Goal: Communication & Community: Share content

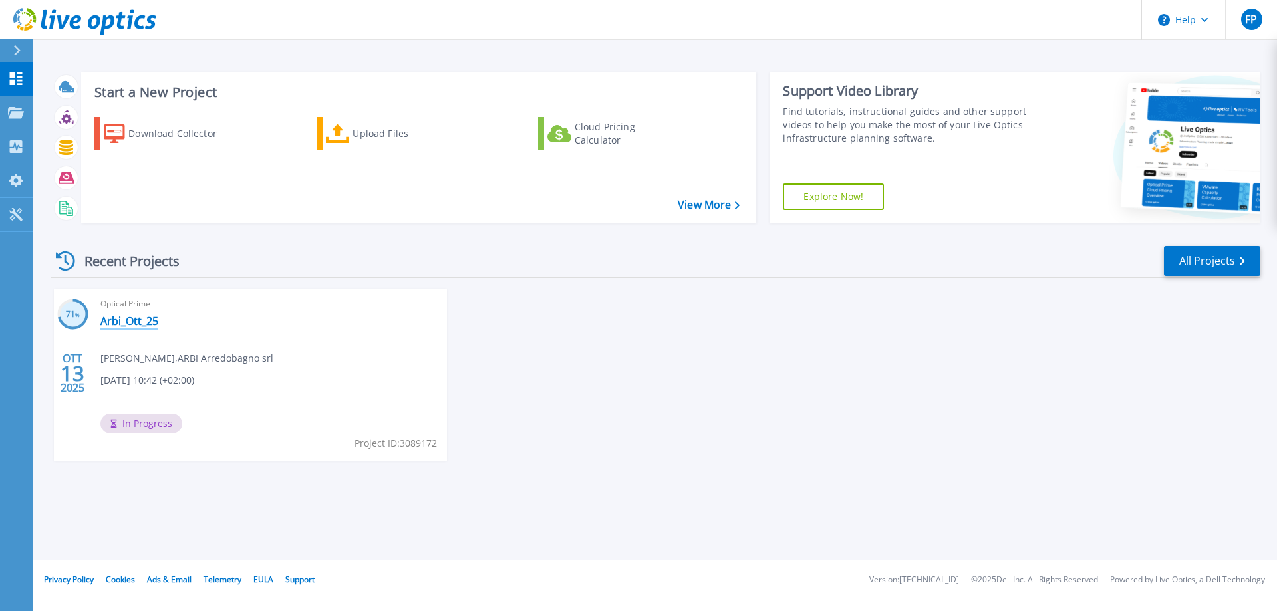
click at [140, 324] on link "Arbi_Ott_25" at bounding box center [129, 320] width 58 height 13
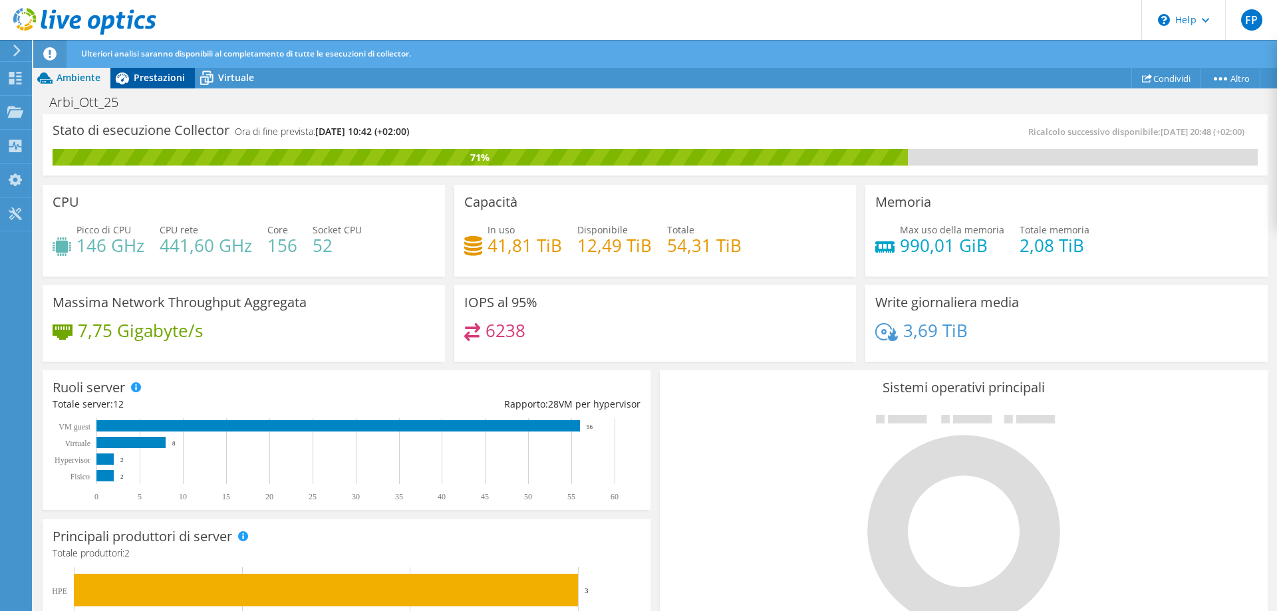
click at [156, 80] on span "Prestazioni" at bounding box center [159, 77] width 51 height 13
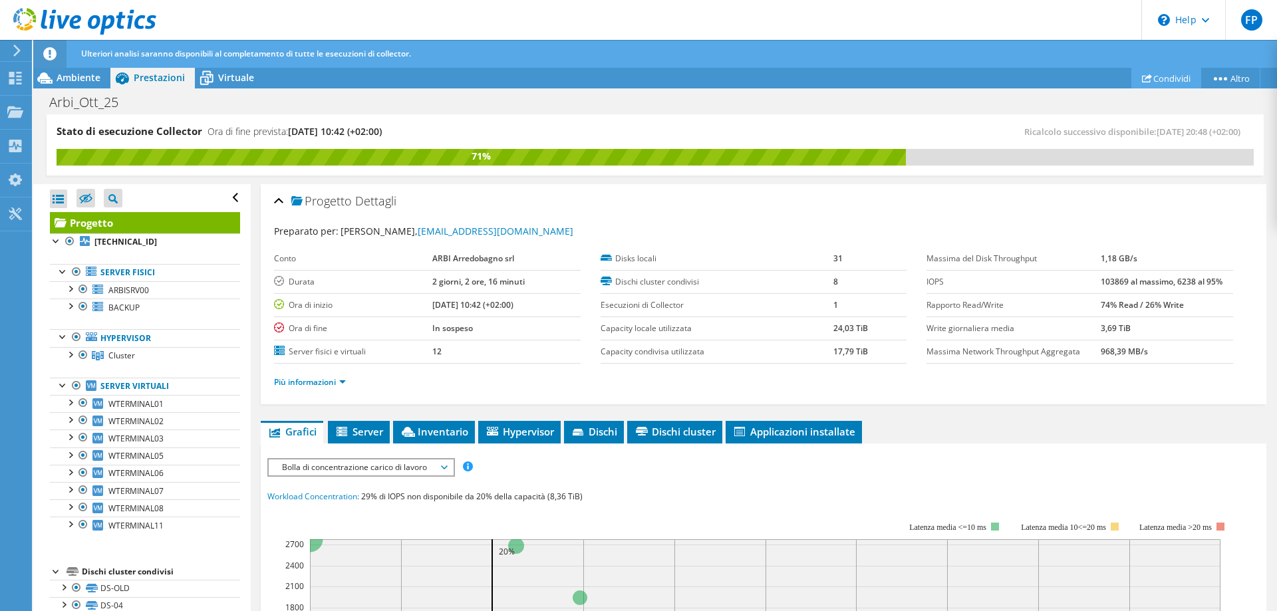
click at [1142, 79] on use at bounding box center [1147, 78] width 10 height 9
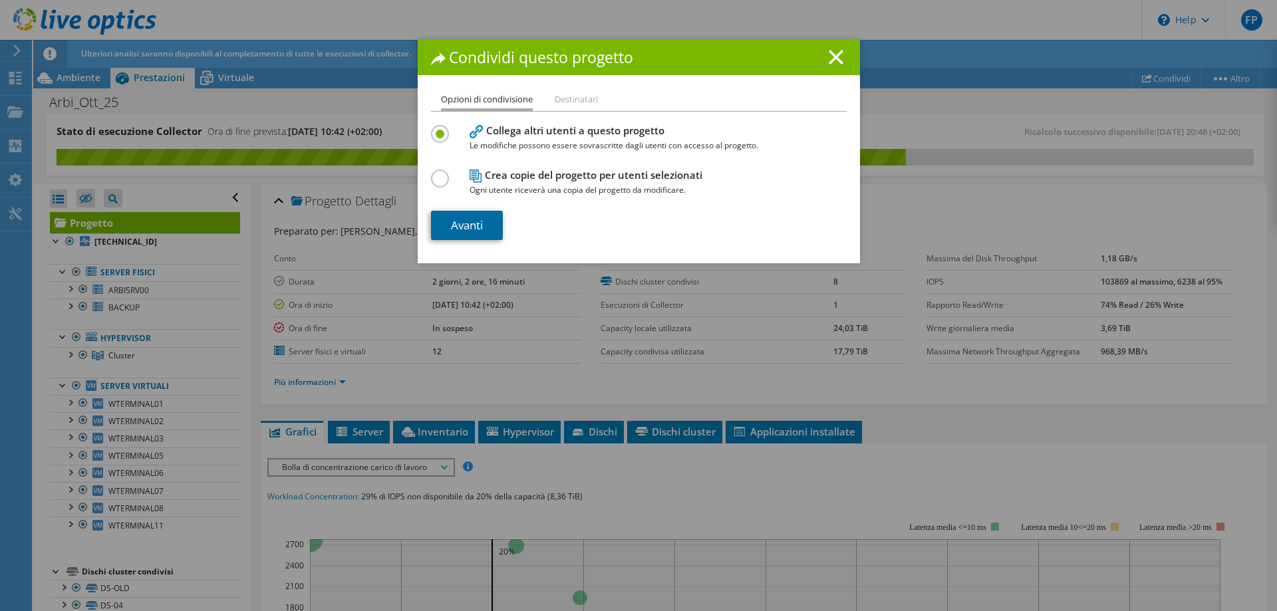
click at [461, 231] on link "Avanti" at bounding box center [467, 225] width 72 height 29
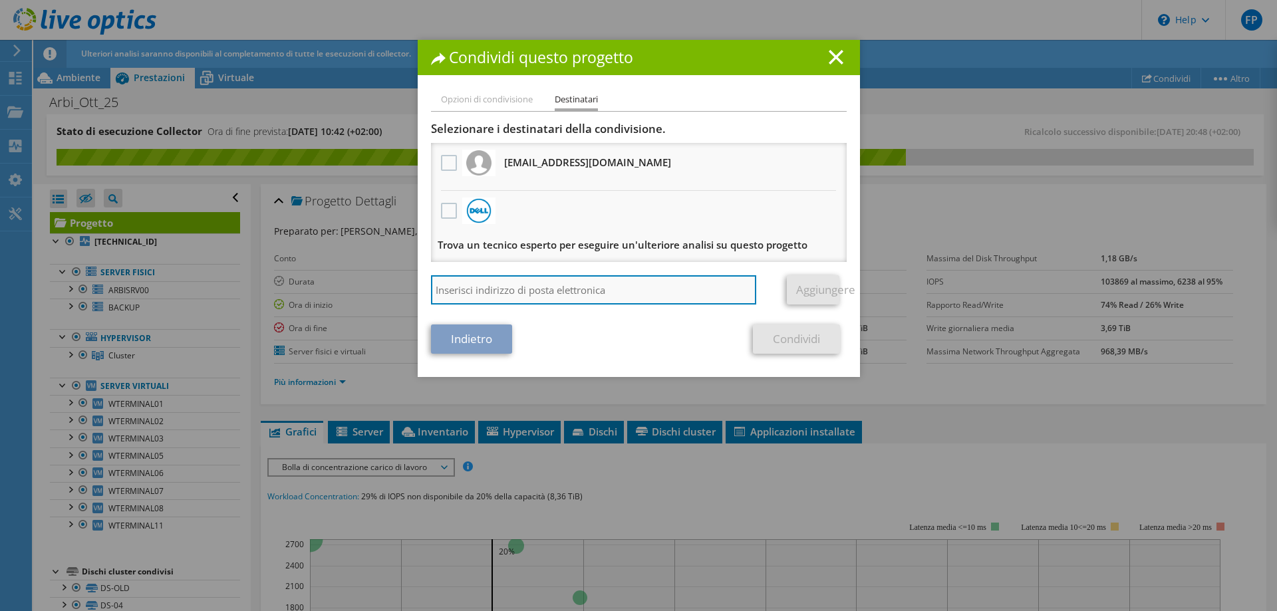
click at [498, 297] on input "search" at bounding box center [594, 289] width 326 height 29
type input "[PERSON_NAME][EMAIL_ADDRESS][DOMAIN_NAME]"
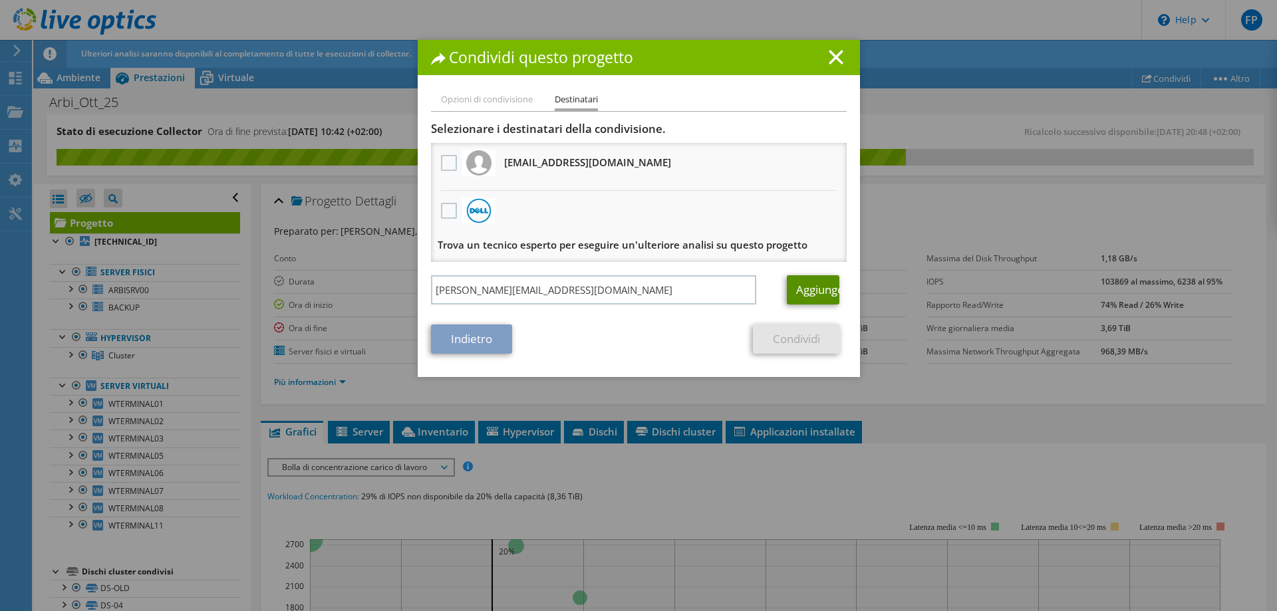
click at [814, 291] on link "Aggiungere" at bounding box center [813, 289] width 53 height 29
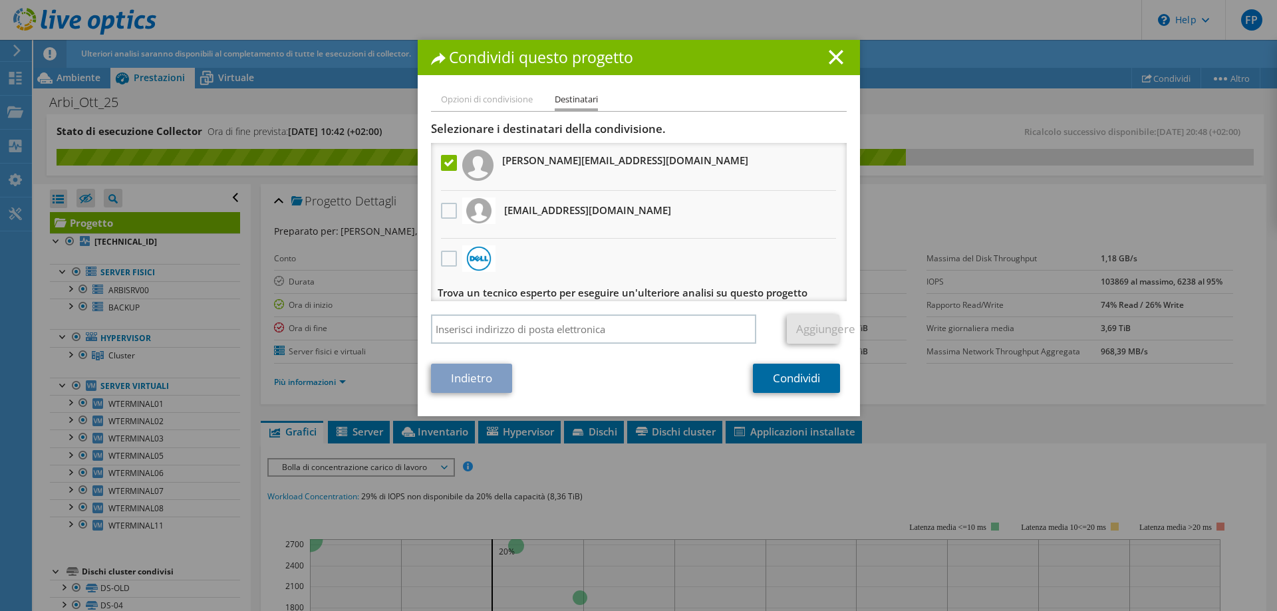
click at [800, 382] on link "Condividi" at bounding box center [796, 378] width 87 height 29
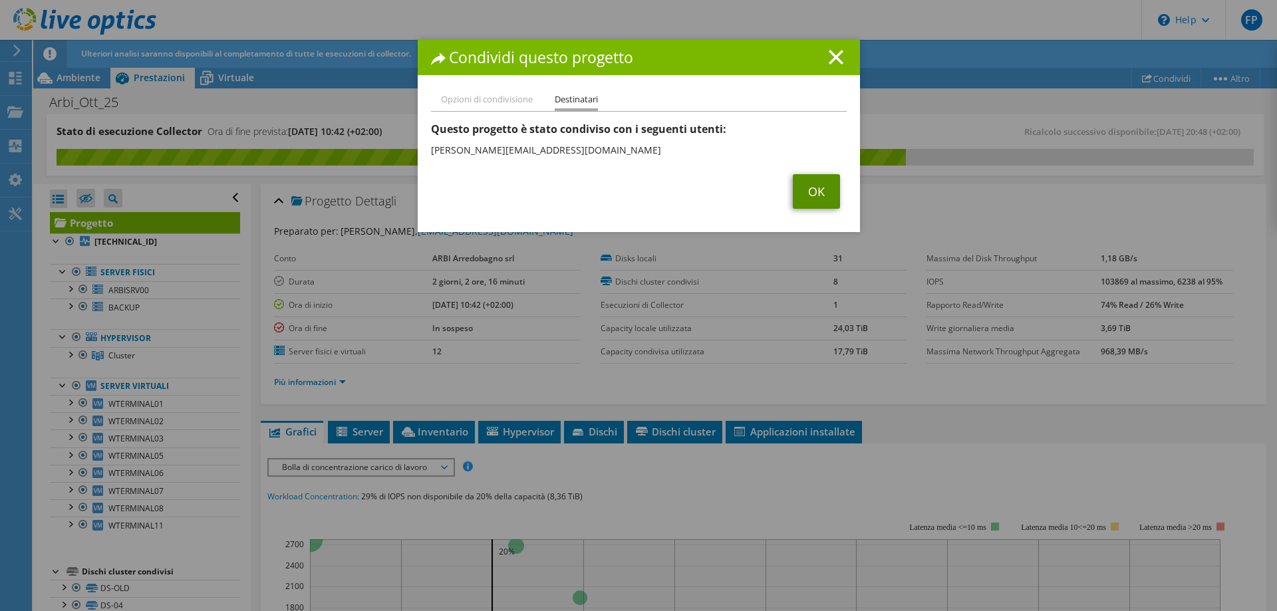
click at [800, 189] on link "OK" at bounding box center [815, 191] width 47 height 35
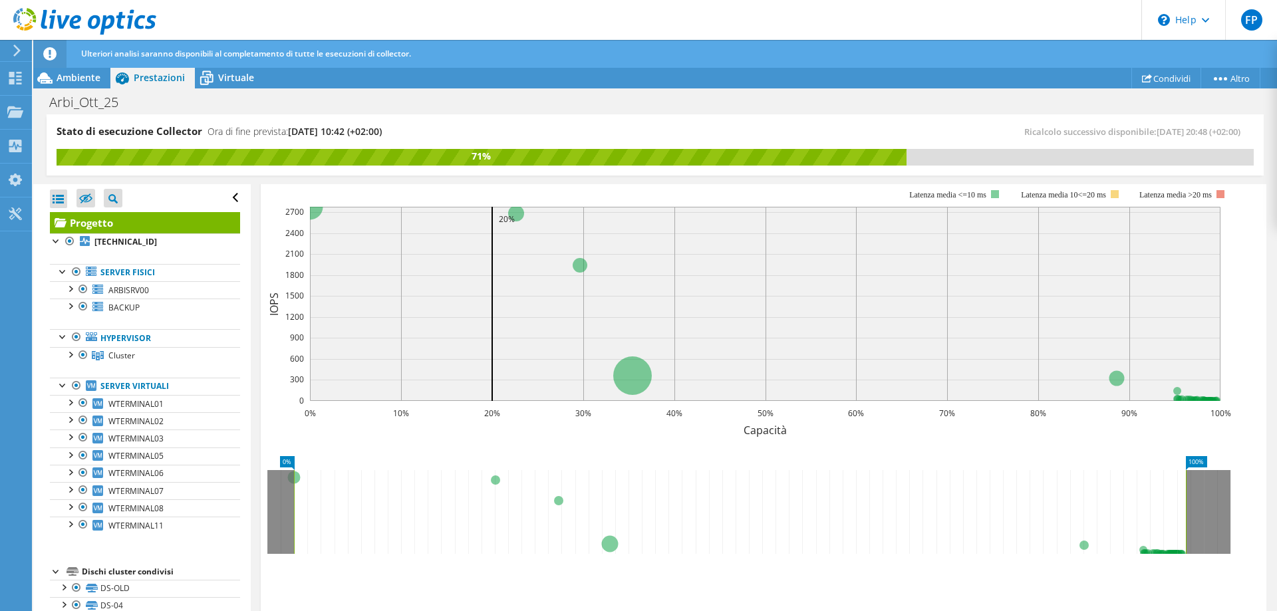
scroll to position [266, 0]
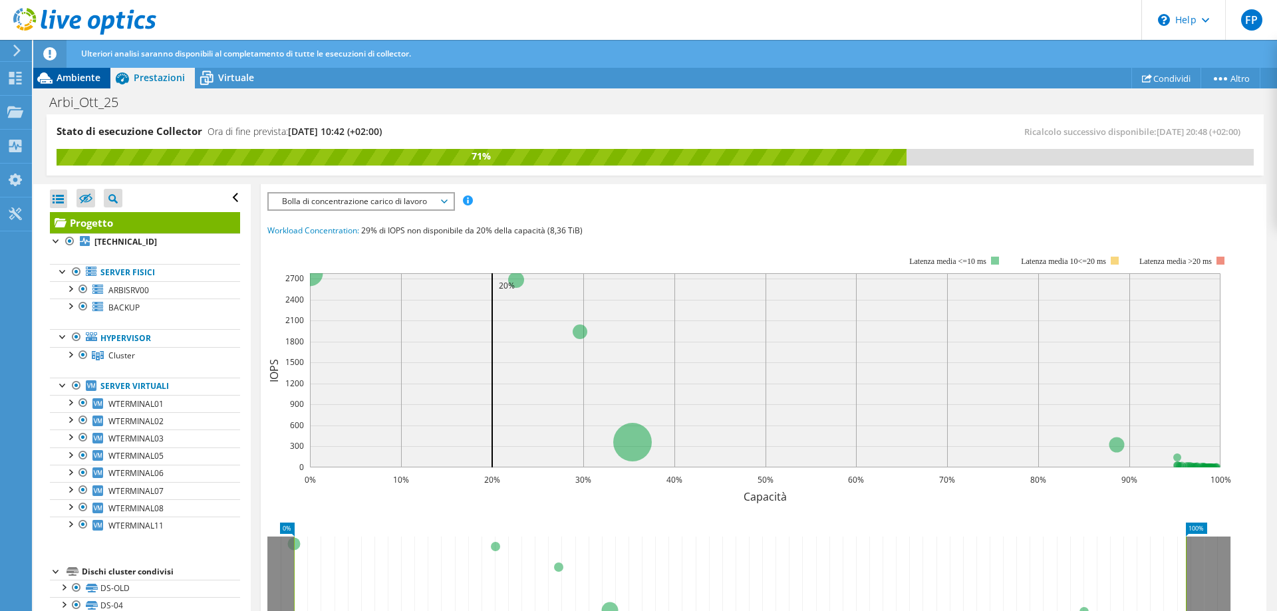
click at [82, 78] on span "Ambiente" at bounding box center [79, 77] width 44 height 13
